Goal: Navigation & Orientation: Find specific page/section

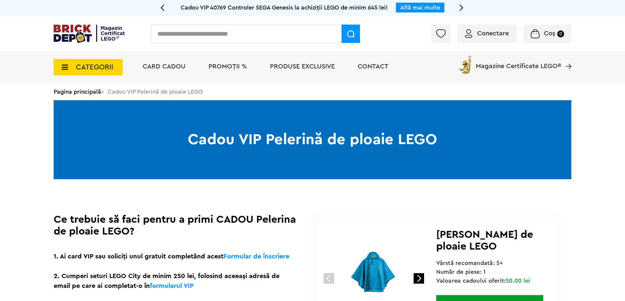
click at [224, 68] on span "PROMOȚII %" at bounding box center [227, 66] width 39 height 7
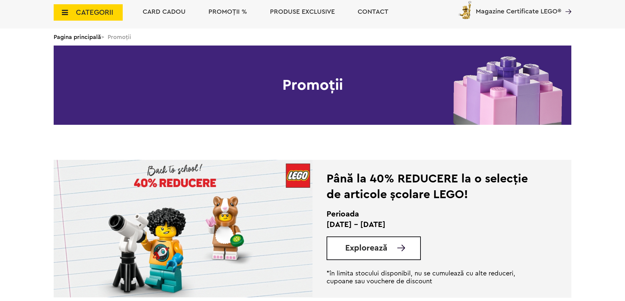
scroll to position [131, 0]
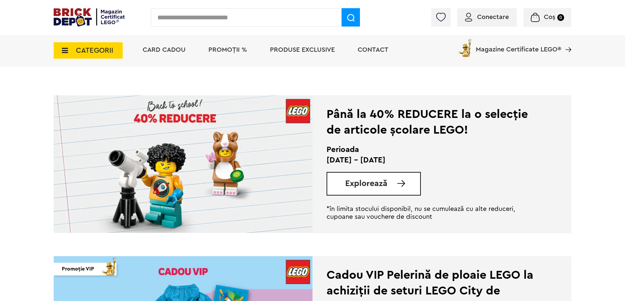
click at [232, 169] on img at bounding box center [183, 163] width 259 height 137
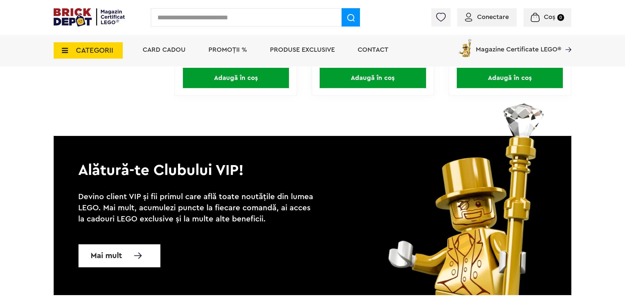
scroll to position [3447, 0]
